Goal: Task Accomplishment & Management: Manage account settings

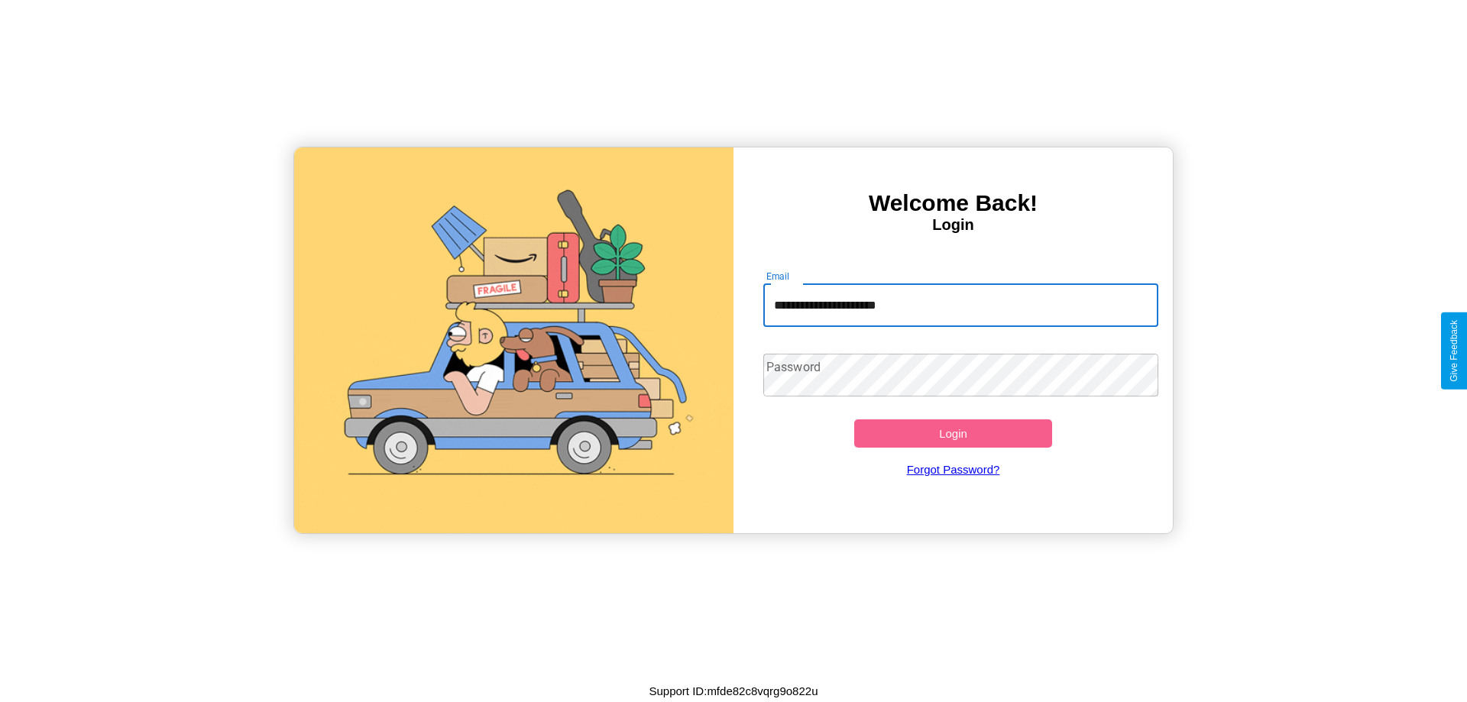
type input "**********"
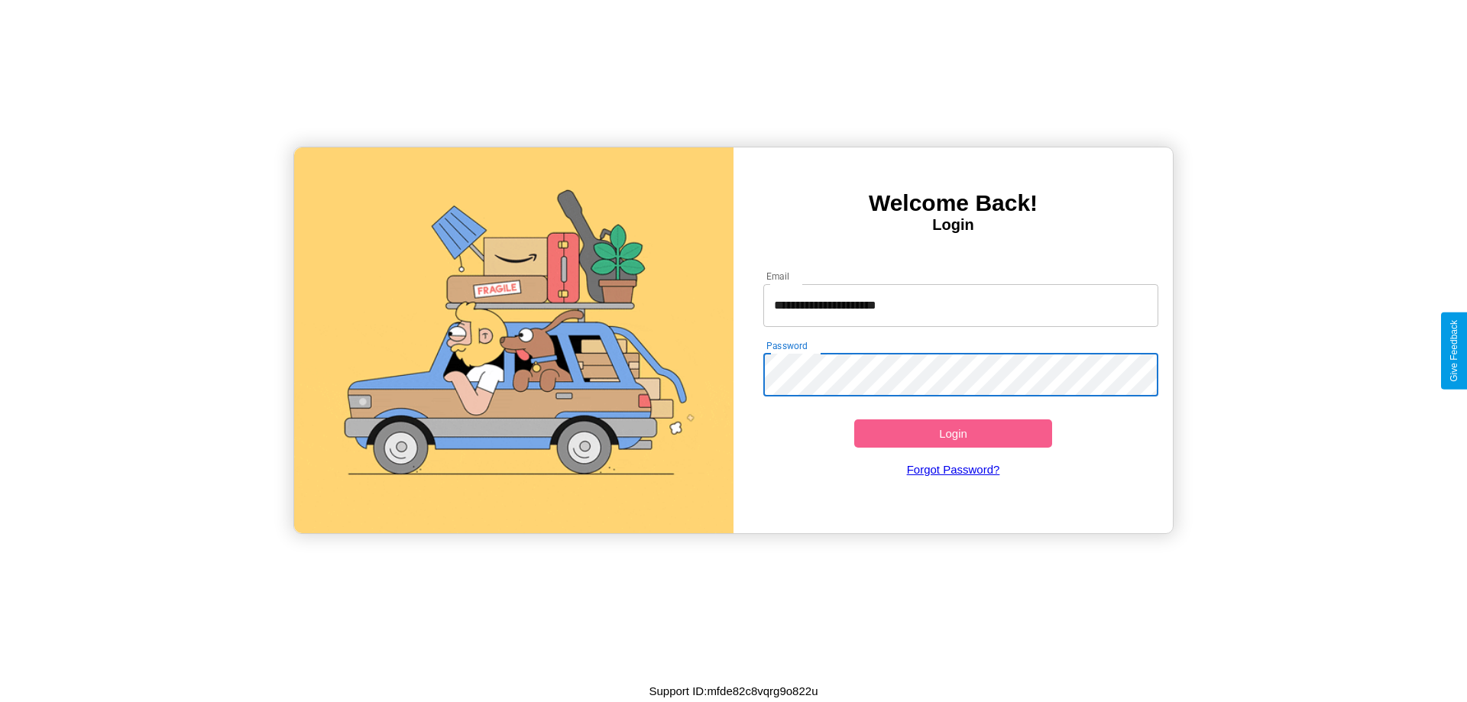
click at [953, 433] on button "Login" at bounding box center [953, 433] width 198 height 28
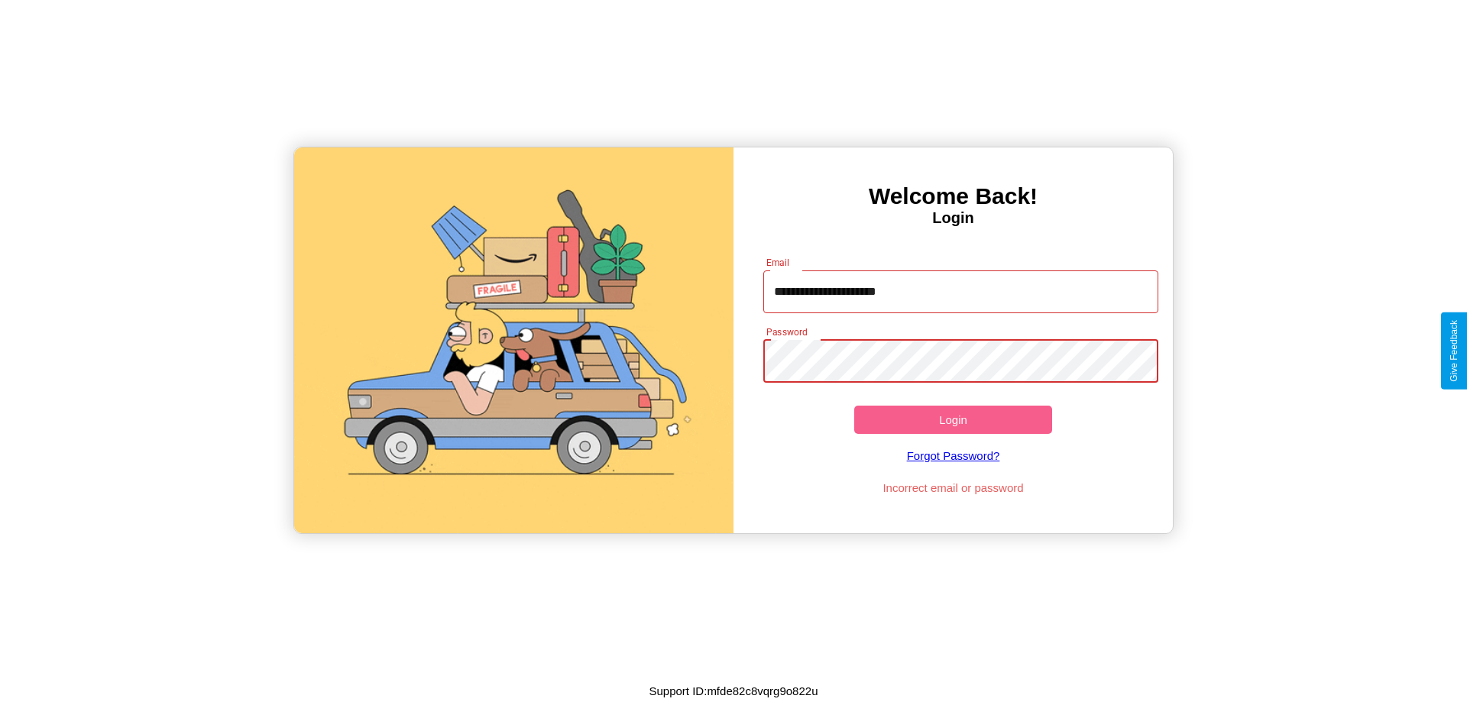
click at [953, 419] on button "Login" at bounding box center [953, 420] width 198 height 28
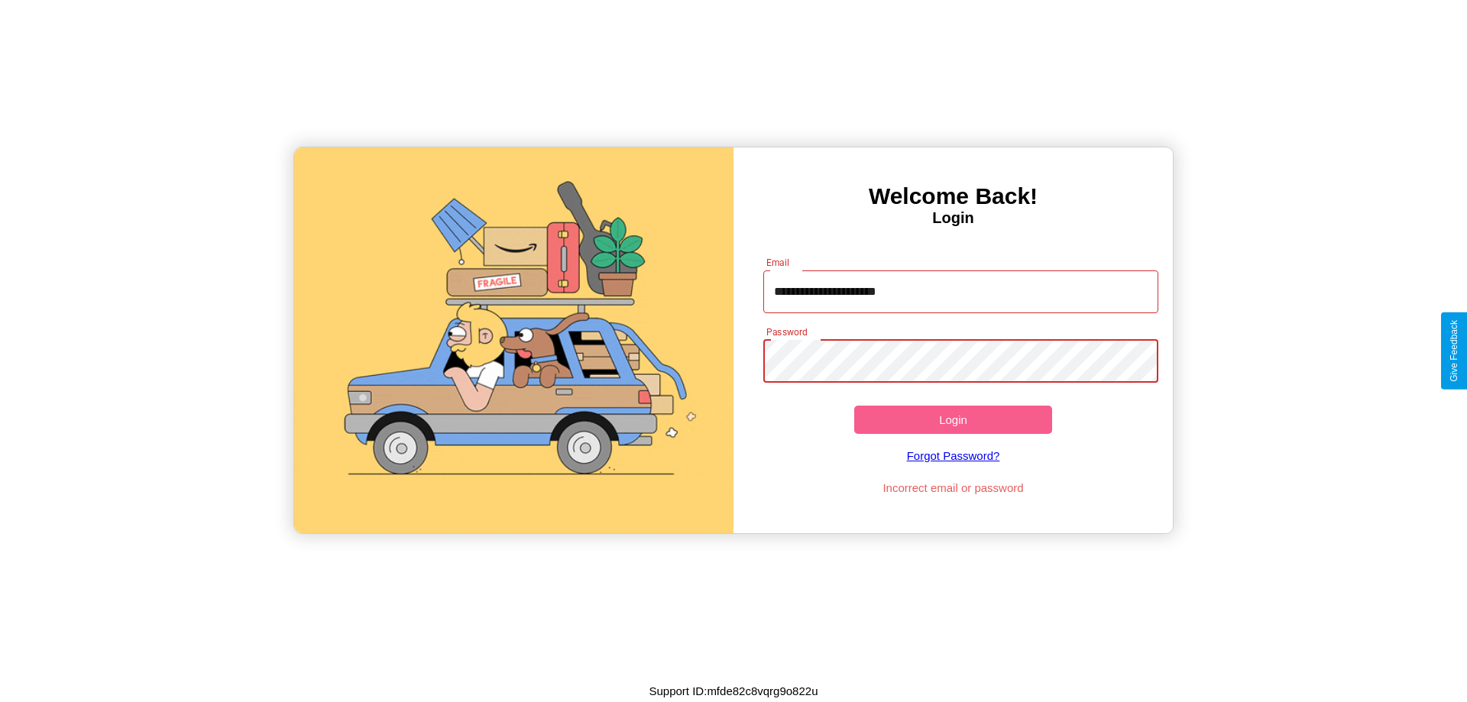
click at [953, 419] on button "Login" at bounding box center [953, 420] width 198 height 28
